Goal: Go to known website: Access a specific website the user already knows

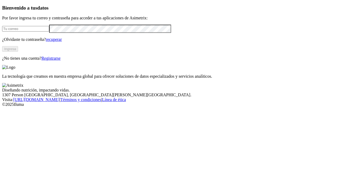
type input "[PERSON_NAME][EMAIL_ADDRESS][PERSON_NAME][DOMAIN_NAME]"
click at [16, 51] on font "Ingresa" at bounding box center [10, 49] width 12 height 4
